Goal: Book appointment/travel/reservation

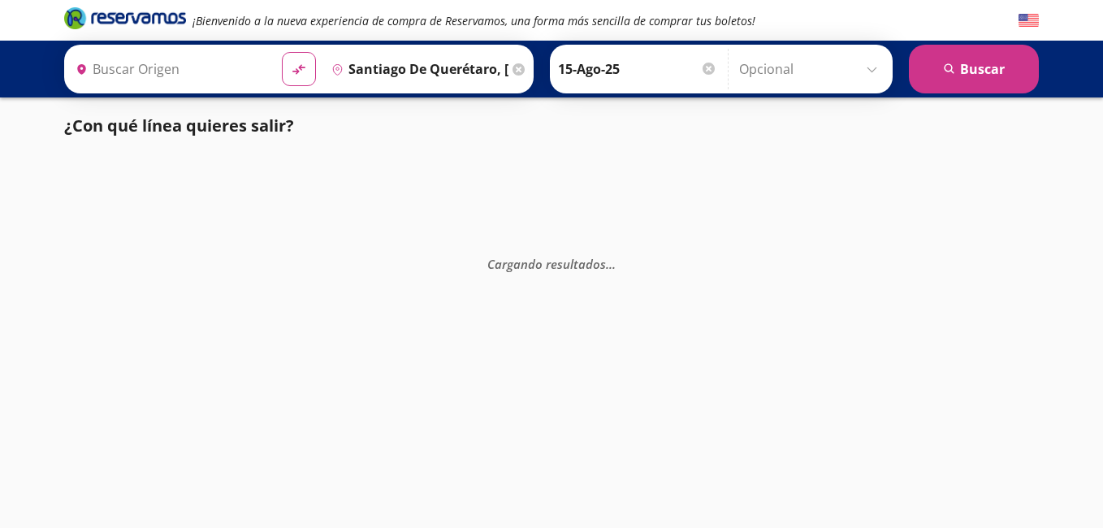
type input "[GEOGRAPHIC_DATA], [GEOGRAPHIC_DATA]"
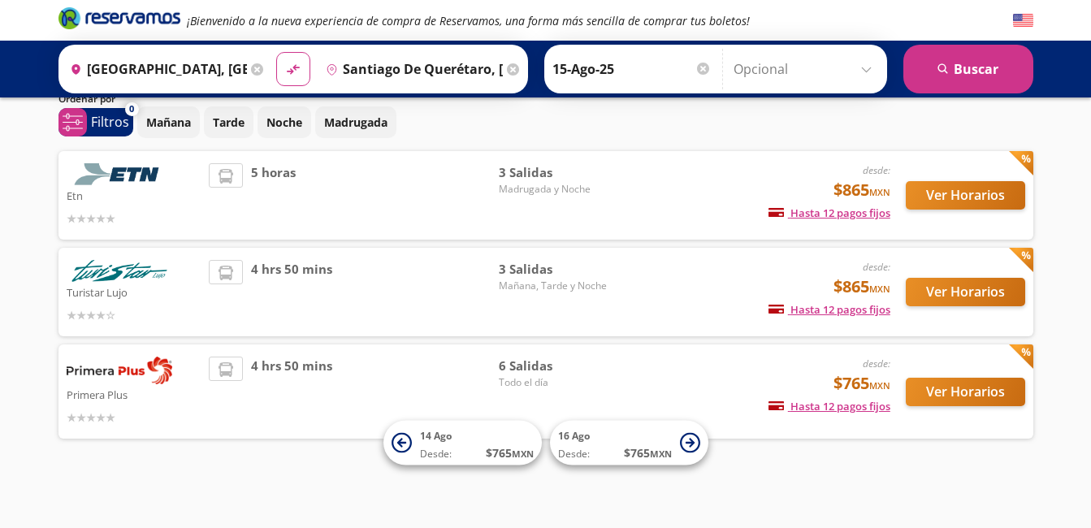
scroll to position [63, 0]
click at [962, 399] on button "Ver Horarios" at bounding box center [964, 392] width 119 height 28
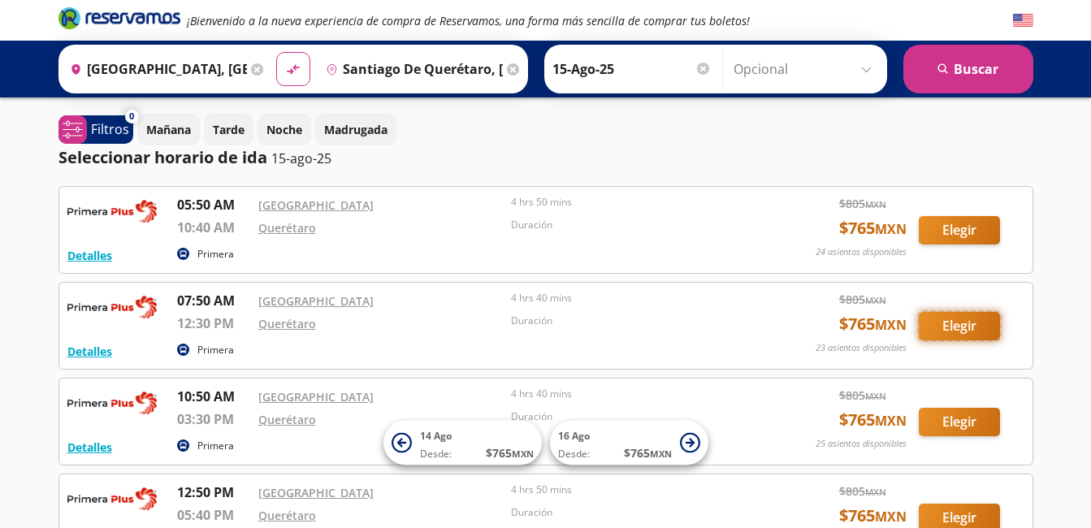
click at [955, 333] on button "Elegir" at bounding box center [958, 326] width 81 height 28
